Goal: Task Accomplishment & Management: Use online tool/utility

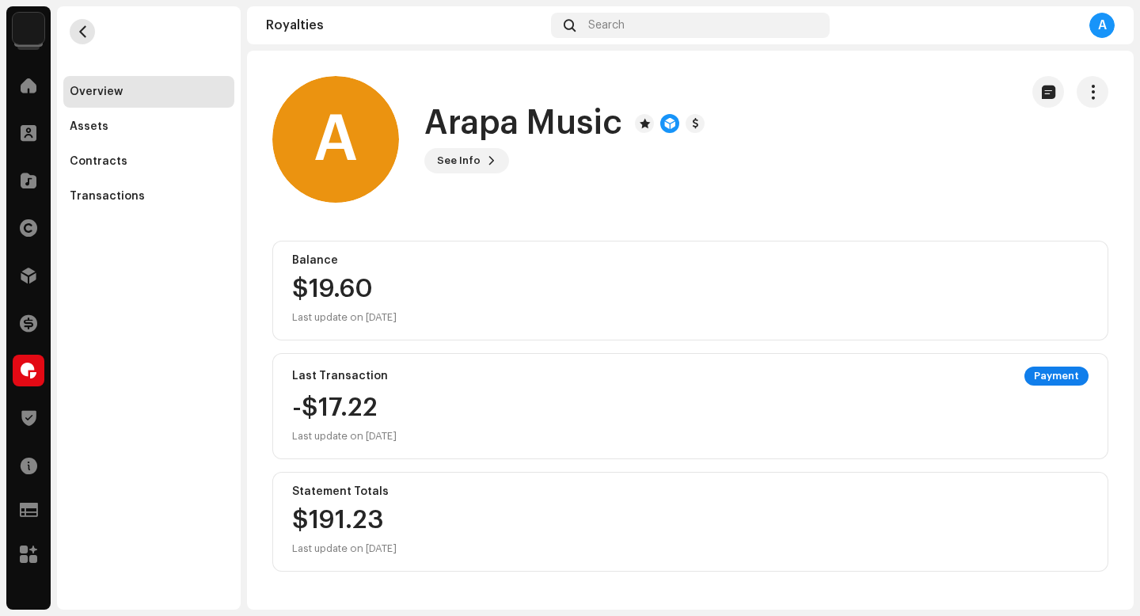
click at [82, 32] on span "button" at bounding box center [83, 31] width 12 height 13
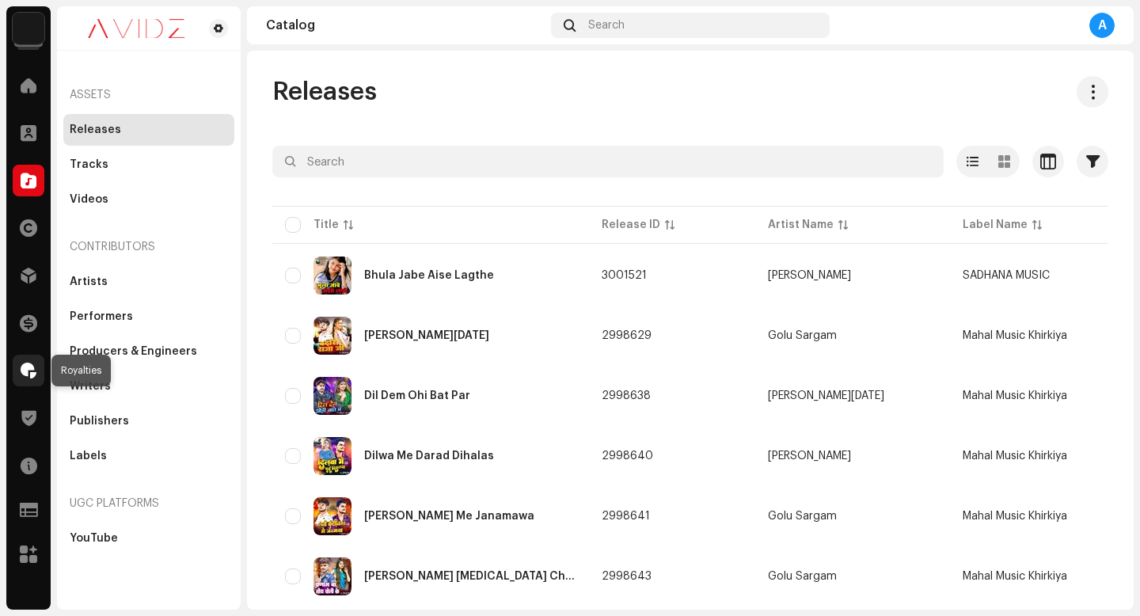
click at [43, 367] on div at bounding box center [29, 371] width 32 height 32
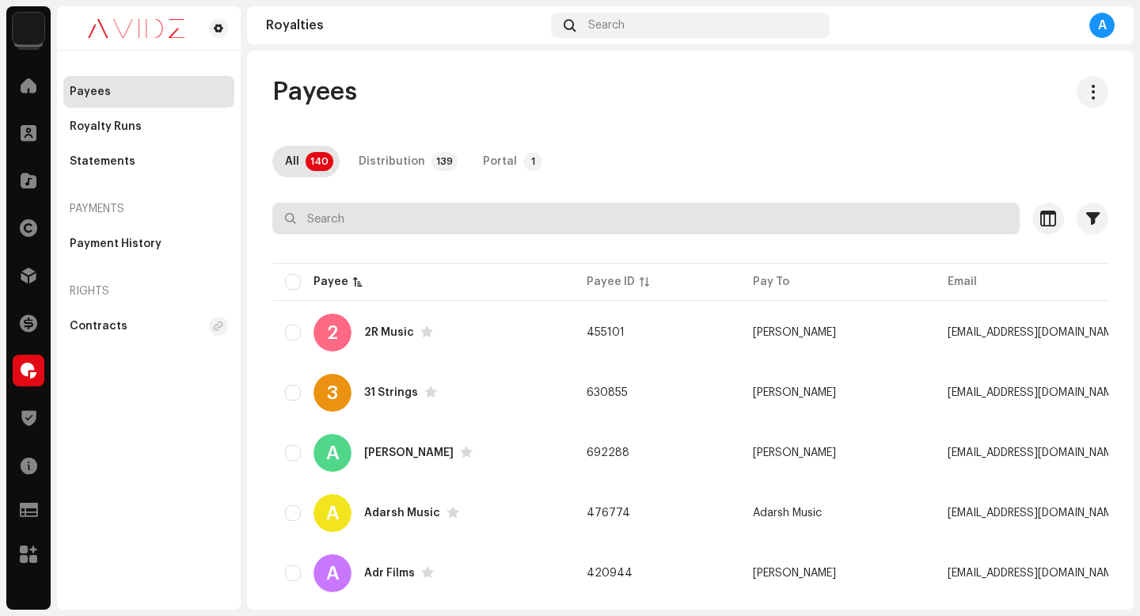
click at [466, 220] on input "text" at bounding box center [645, 219] width 747 height 32
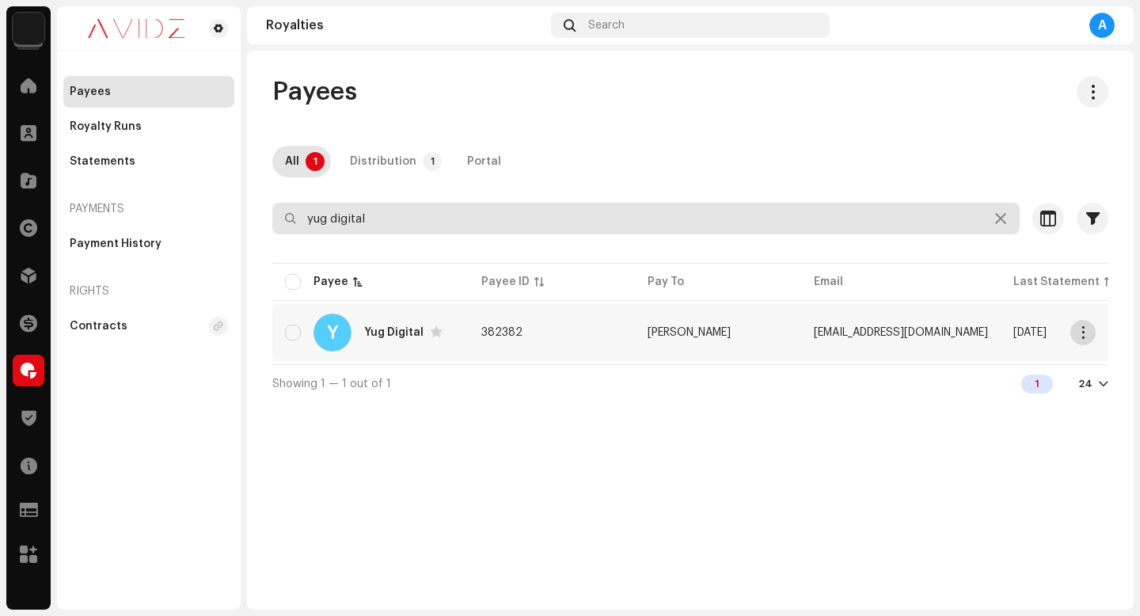
type input "yug digital"
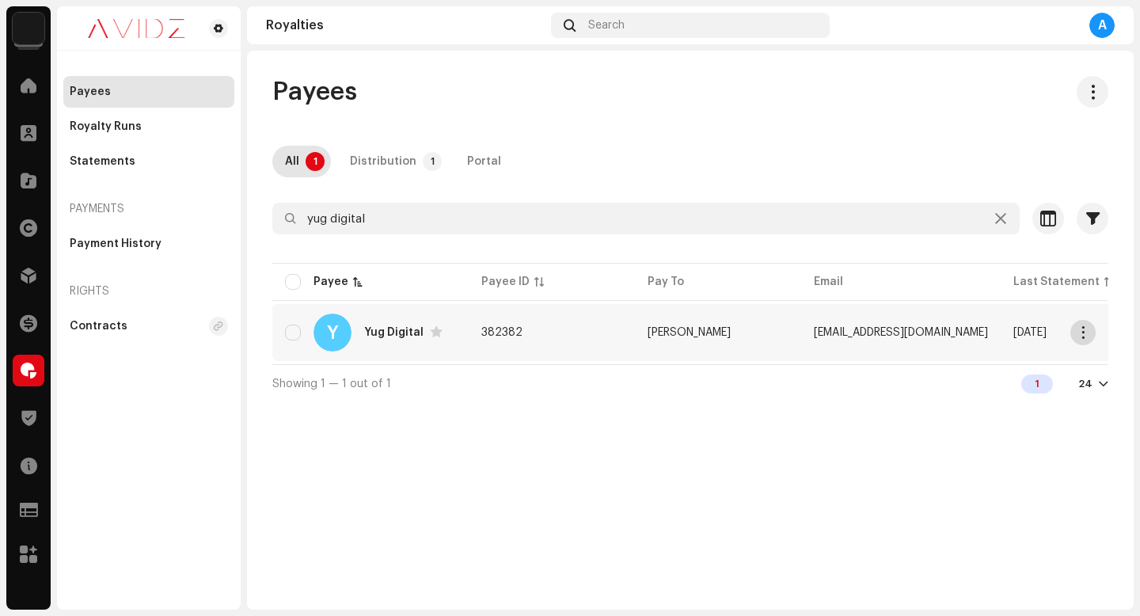
click at [1085, 329] on span "button" at bounding box center [1084, 332] width 12 height 13
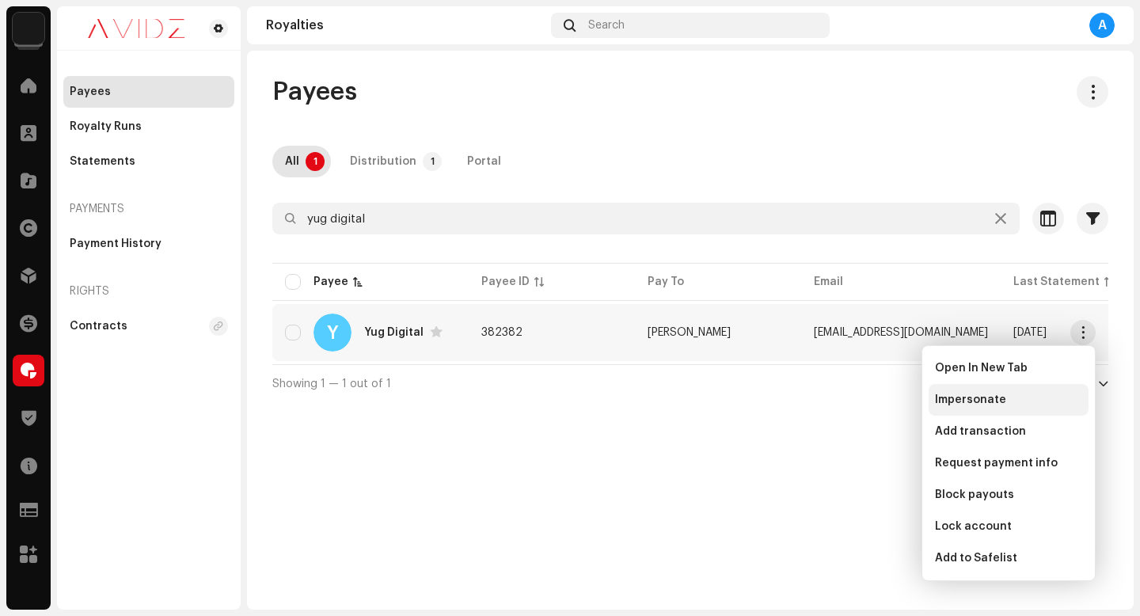
click at [1018, 395] on div "Impersonate" at bounding box center [1008, 400] width 147 height 13
